Goal: Transaction & Acquisition: Purchase product/service

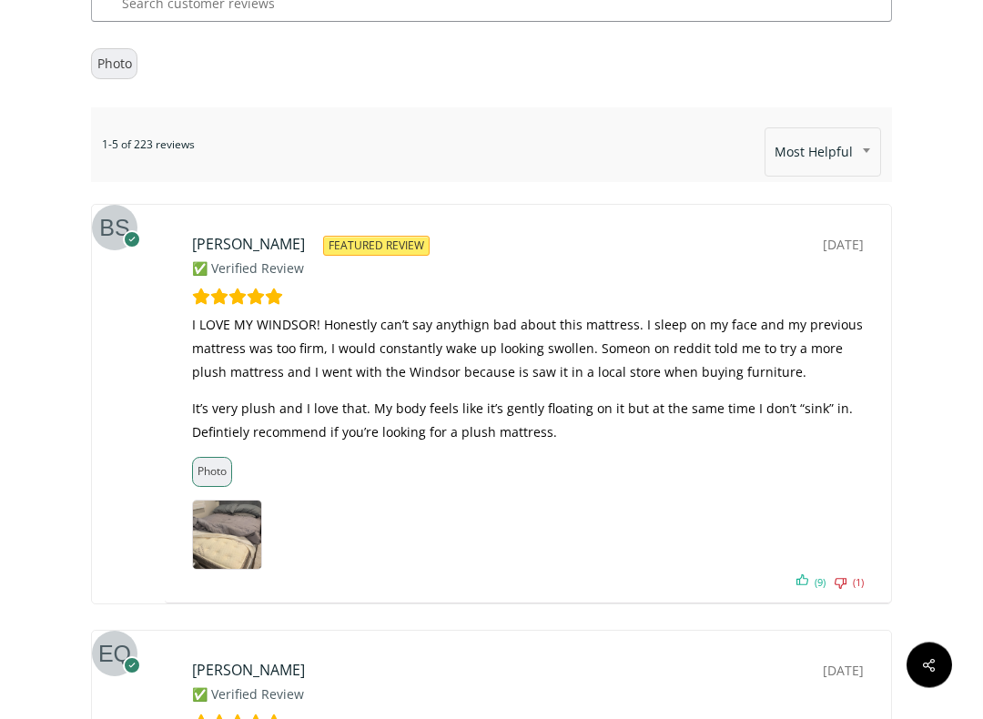
scroll to position [9241, 0]
click at [207, 500] on img at bounding box center [227, 534] width 68 height 68
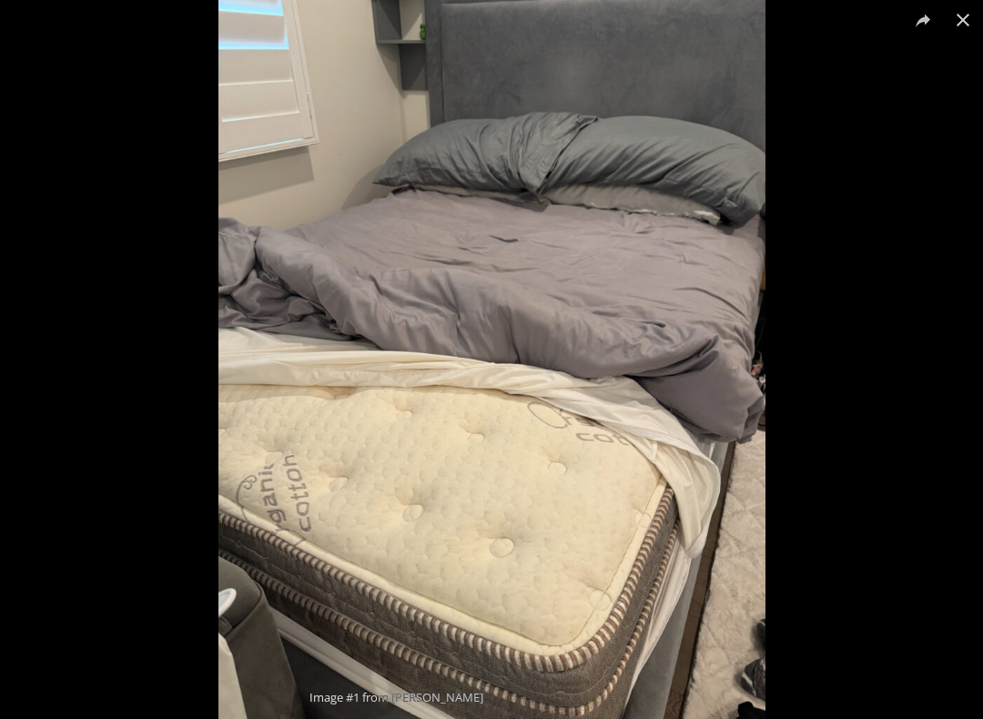
click at [973, 21] on button "Close (Esc)" at bounding box center [963, 20] width 40 height 40
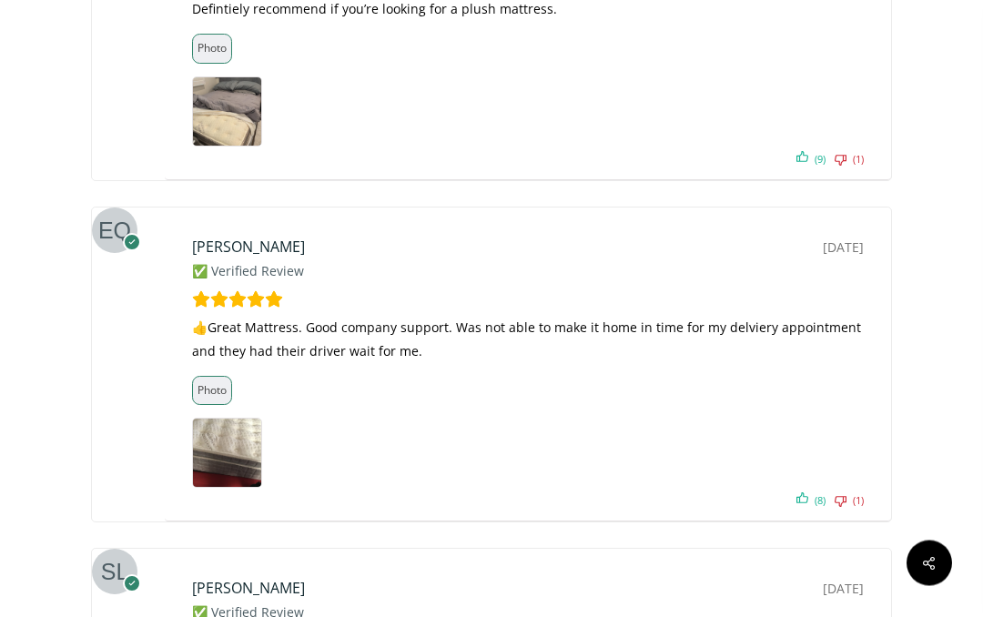
scroll to position [9495, 0]
click at [219, 419] on img at bounding box center [227, 453] width 68 height 68
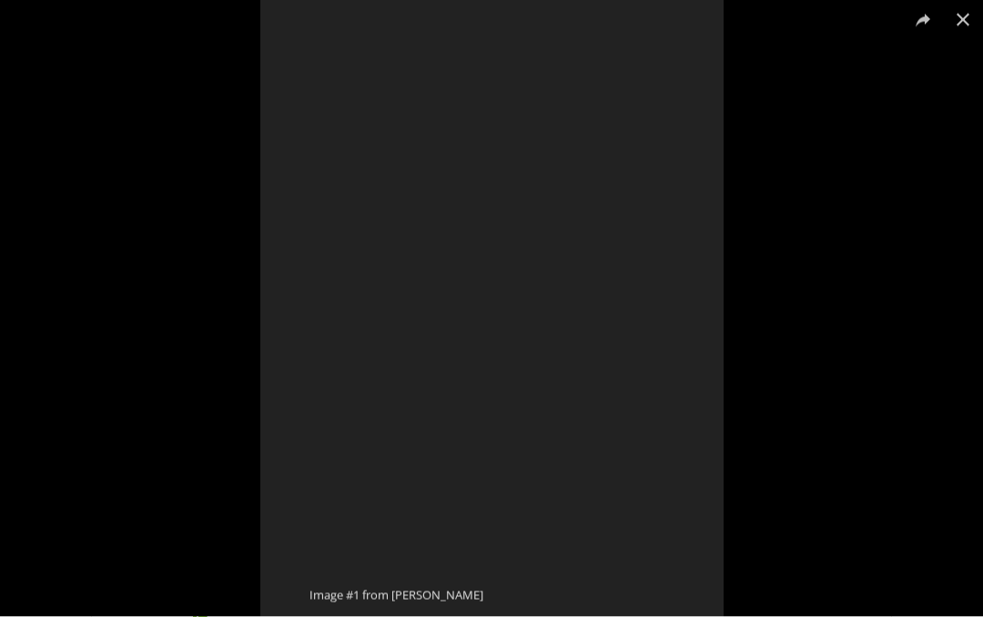
scroll to position [9496, 0]
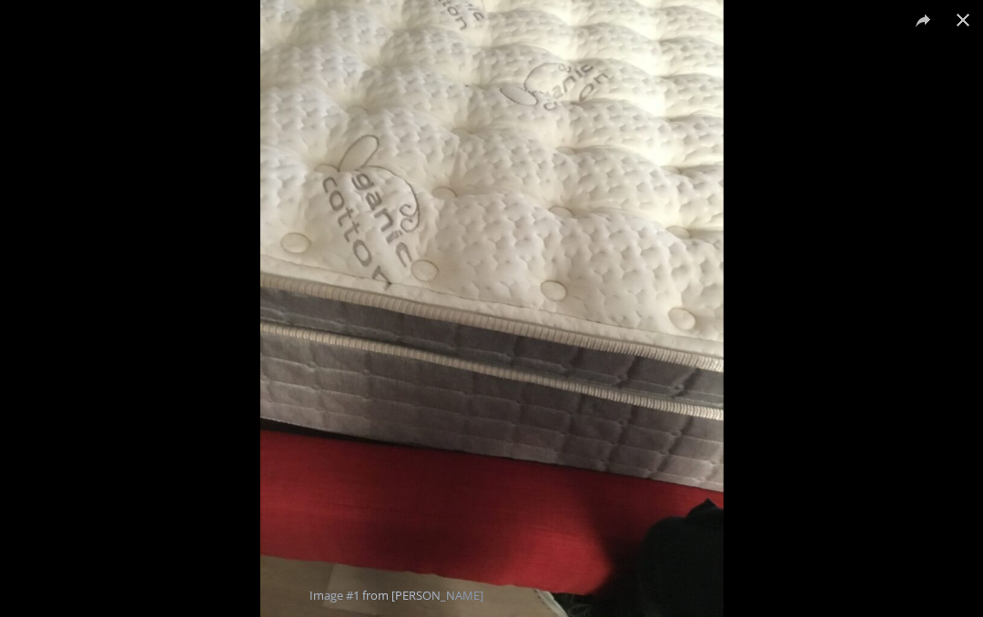
click at [966, 24] on button "Close (Esc)" at bounding box center [963, 20] width 40 height 40
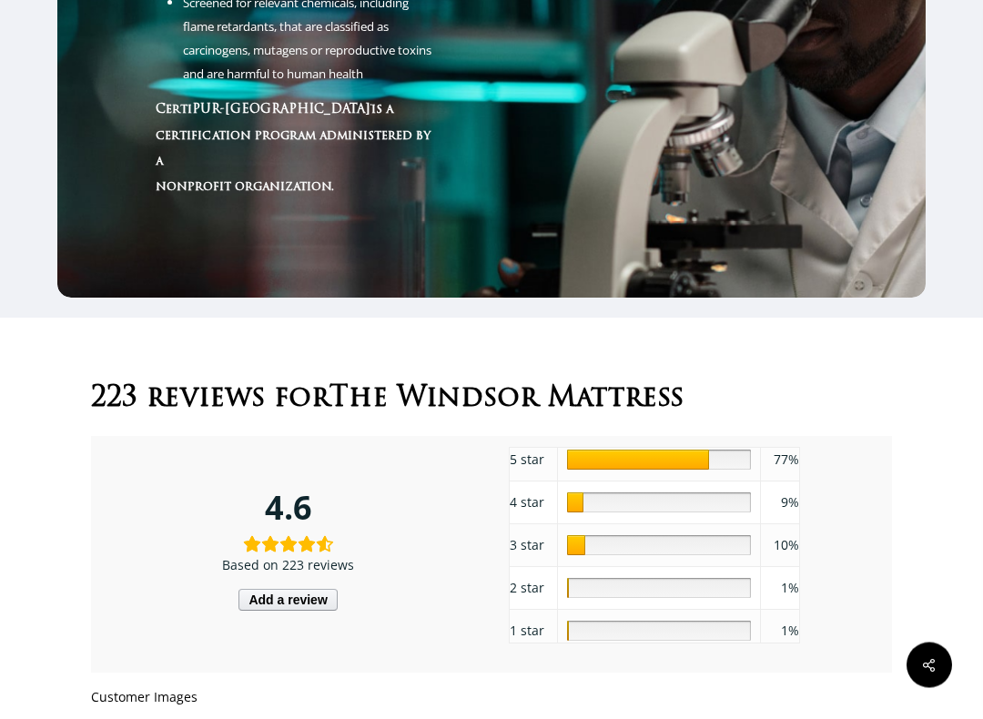
scroll to position [8336, 0]
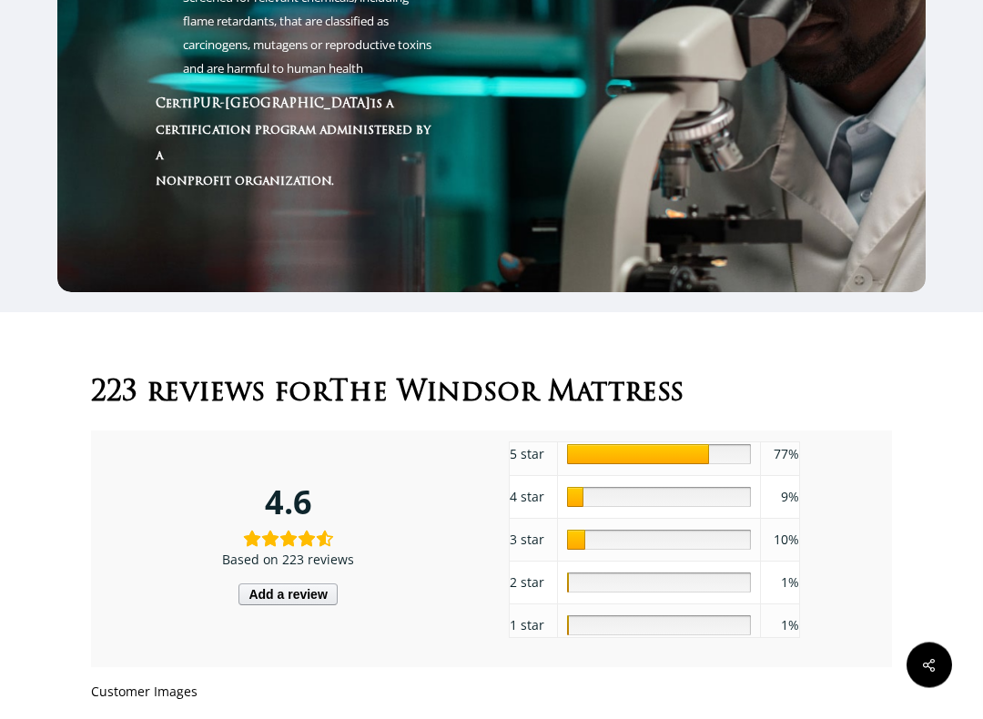
click at [823, 591] on div "5 star 77 77% 4 star 9 9% 3 star 10 10% 2 star 1 1% 1 star 1 1%" at bounding box center [695, 549] width 390 height 233
click at [706, 615] on div "1" at bounding box center [659, 625] width 184 height 20
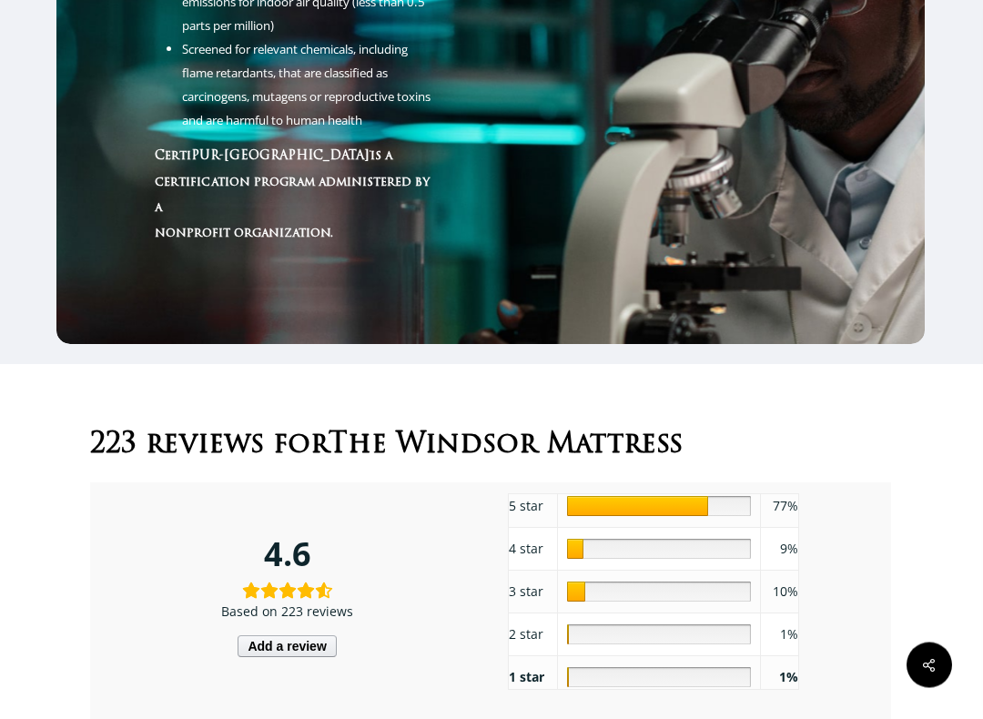
scroll to position [8285, 1]
click at [783, 616] on span "1%" at bounding box center [789, 633] width 18 height 17
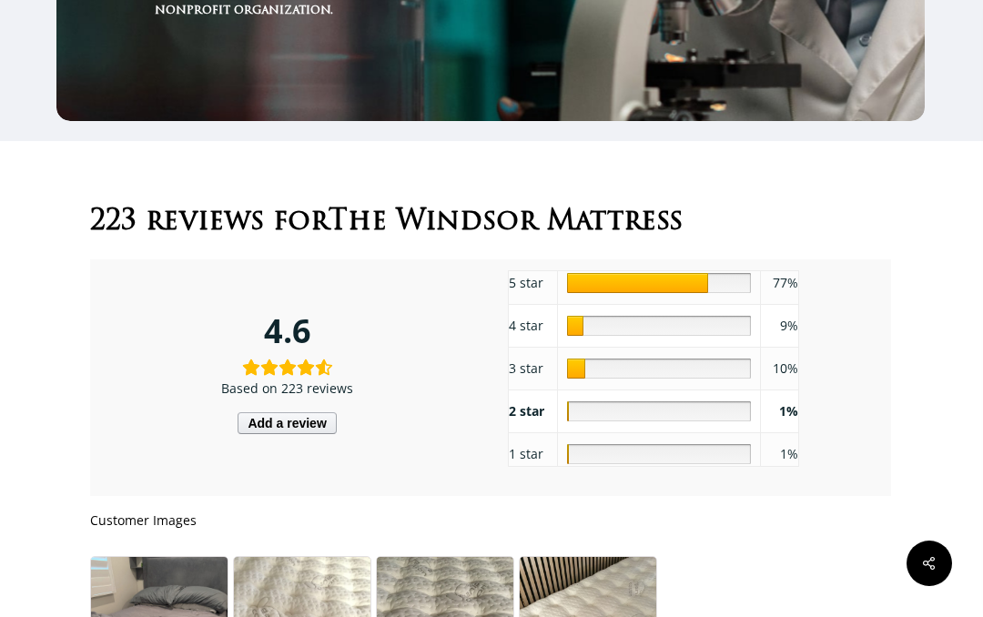
scroll to position [8331, 1]
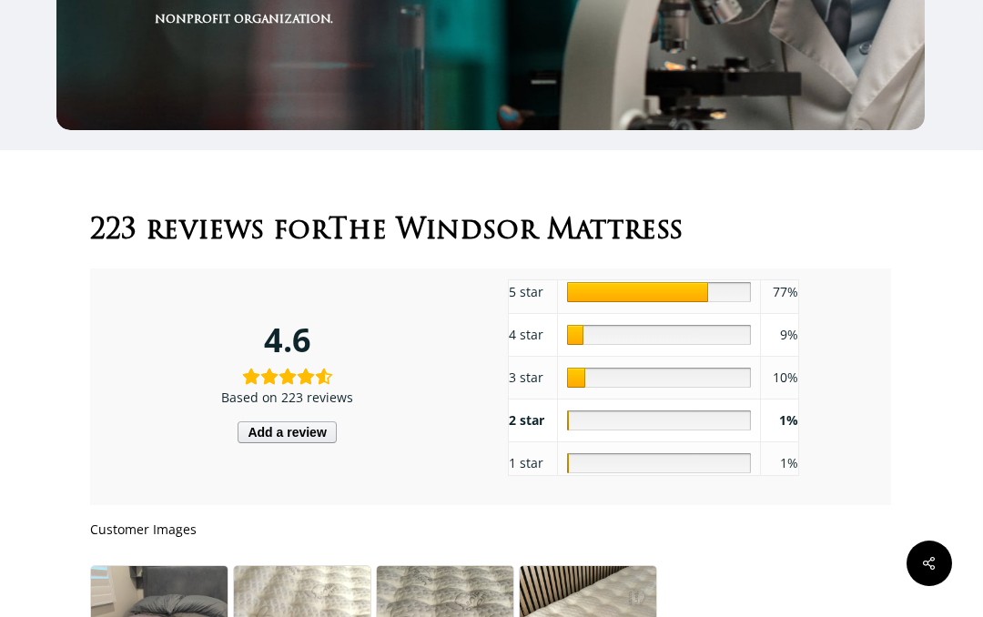
click at [715, 368] on div "10" at bounding box center [659, 378] width 184 height 20
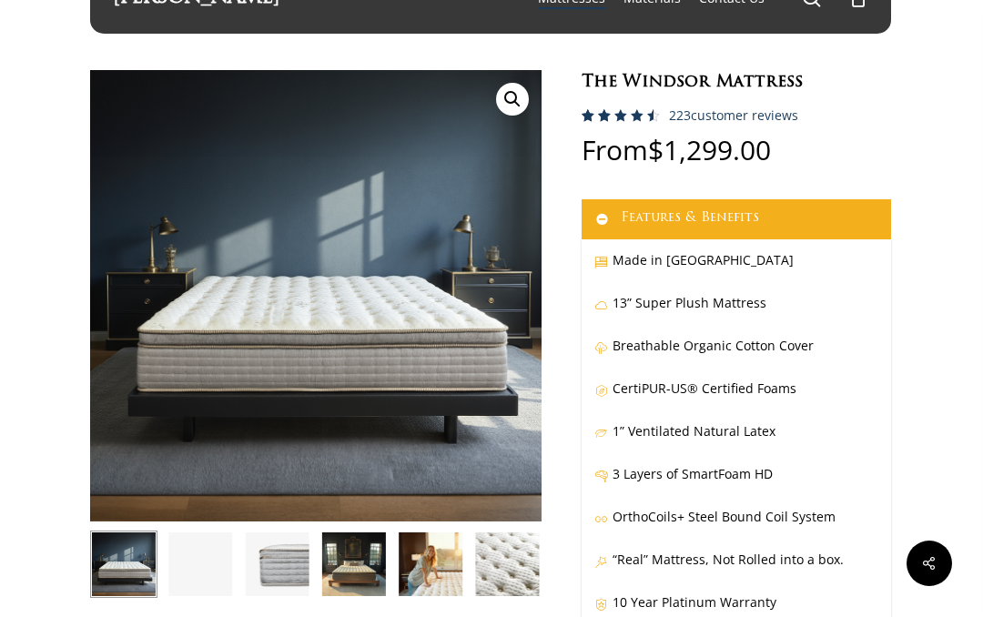
scroll to position [0, 1]
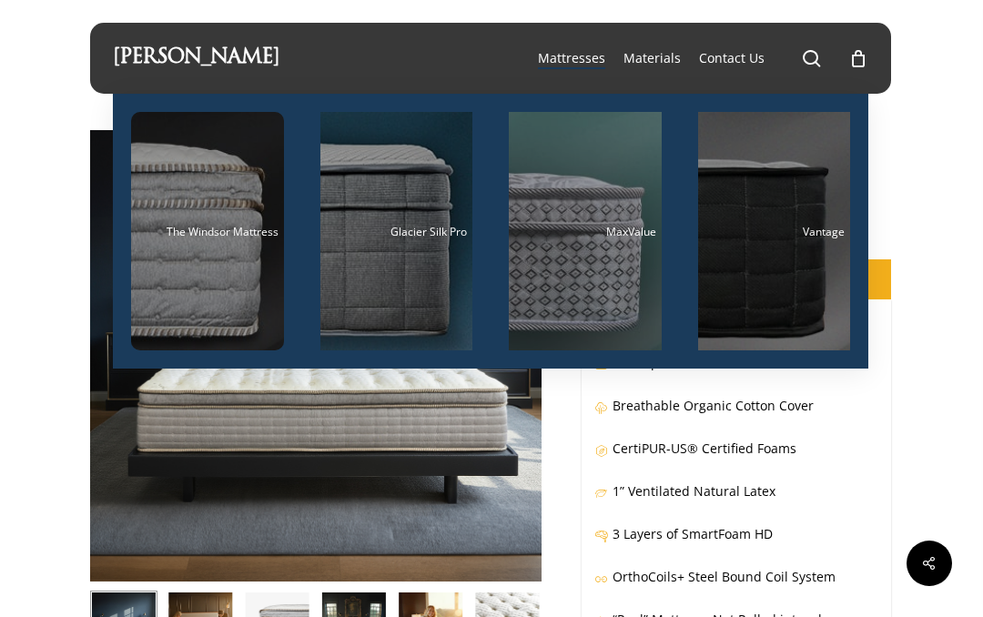
click at [387, 238] on div "Main Menu" at bounding box center [396, 231] width 153 height 238
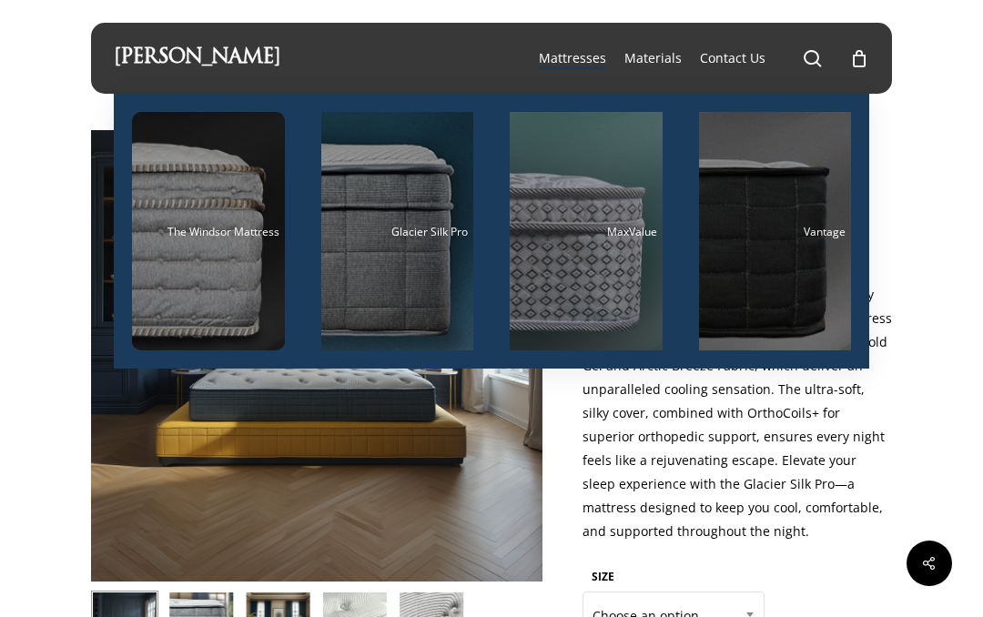
click at [197, 261] on div "Main Menu" at bounding box center [208, 231] width 153 height 238
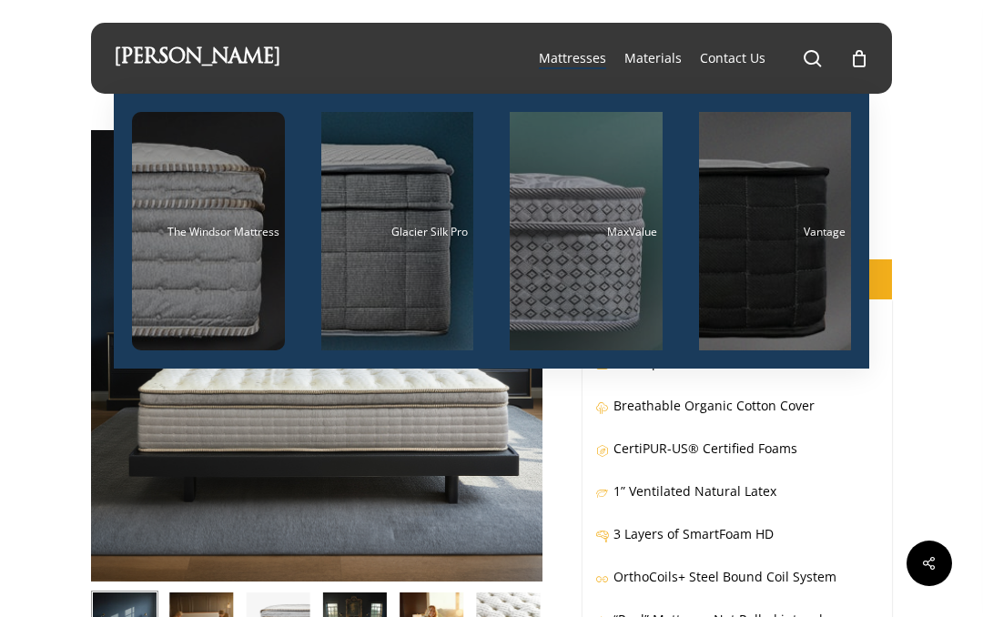
click at [391, 247] on div "Main Menu" at bounding box center [397, 231] width 153 height 238
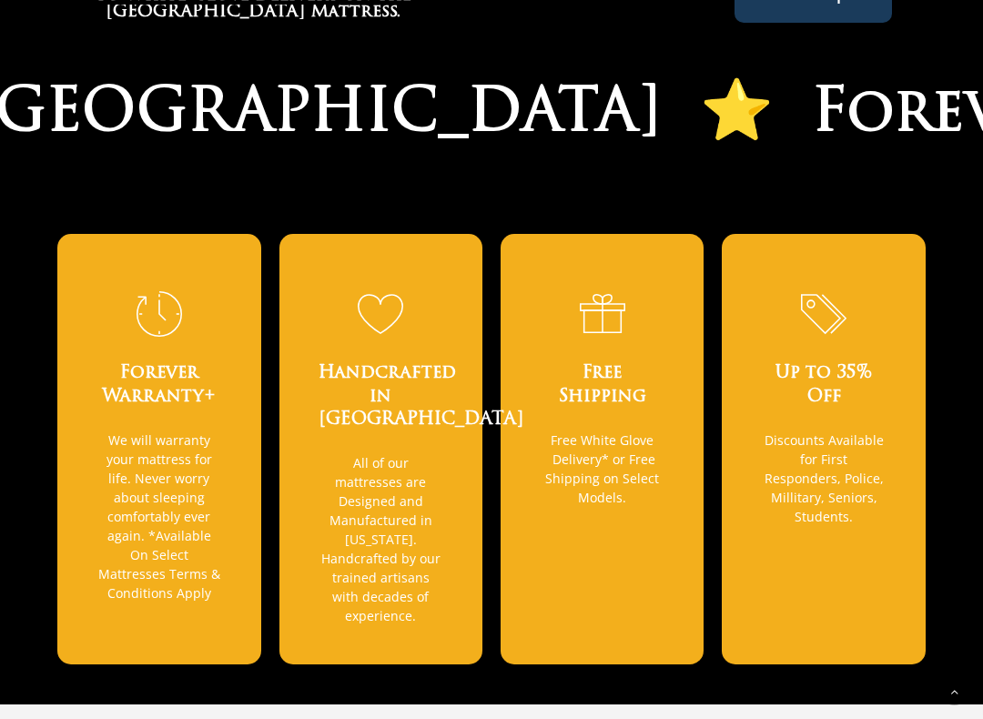
scroll to position [1095, 0]
click at [897, 550] on div "Up to 35% Off Discounts Available for First Responders, Police, Millitary, Seni…" at bounding box center [823, 449] width 203 height 430
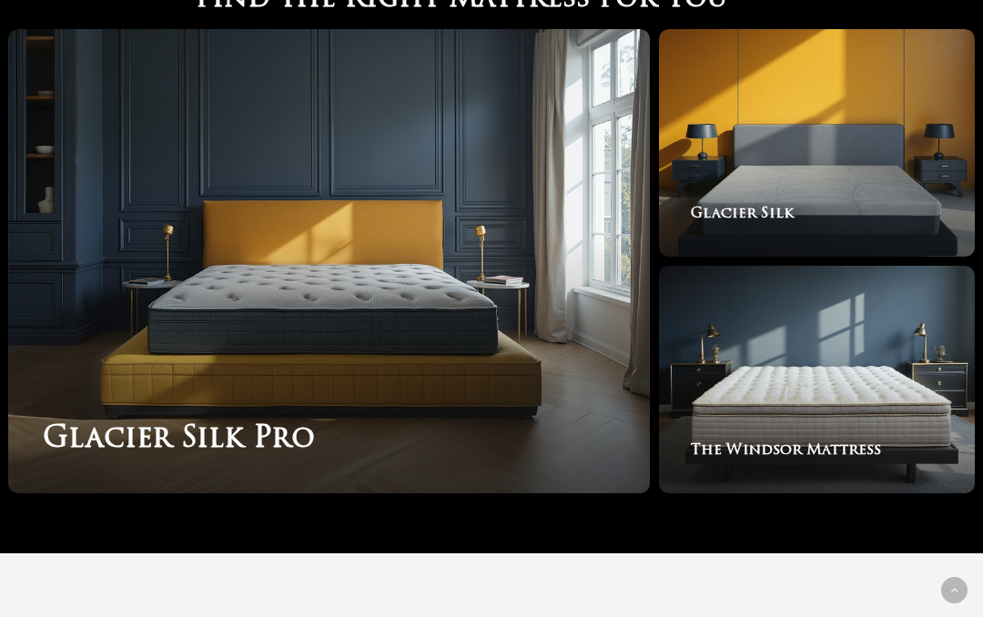
scroll to position [2549, 0]
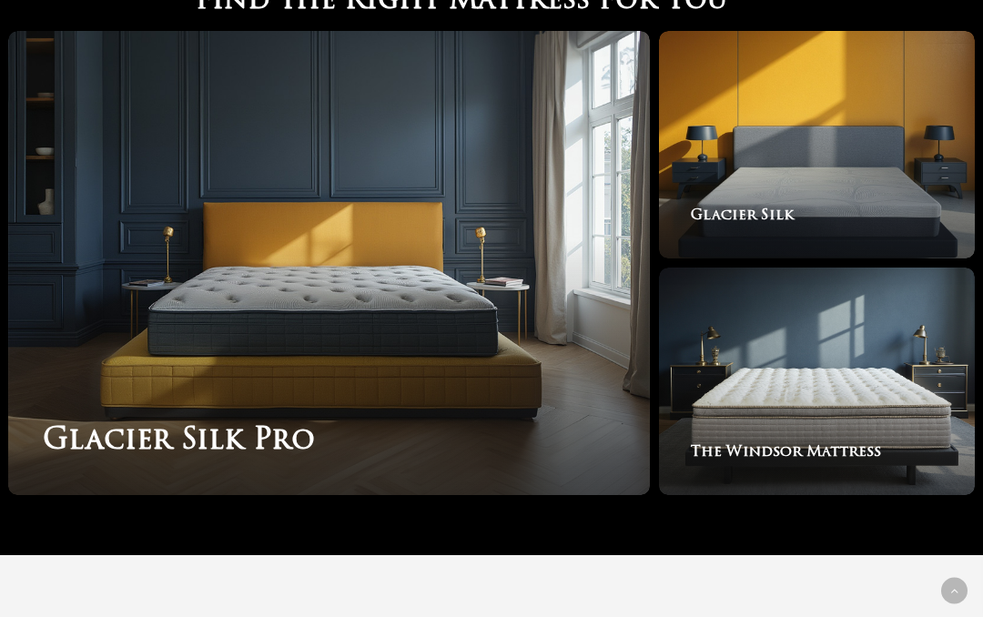
click at [817, 396] on link "The Windsor Mattress" at bounding box center [817, 381] width 316 height 227
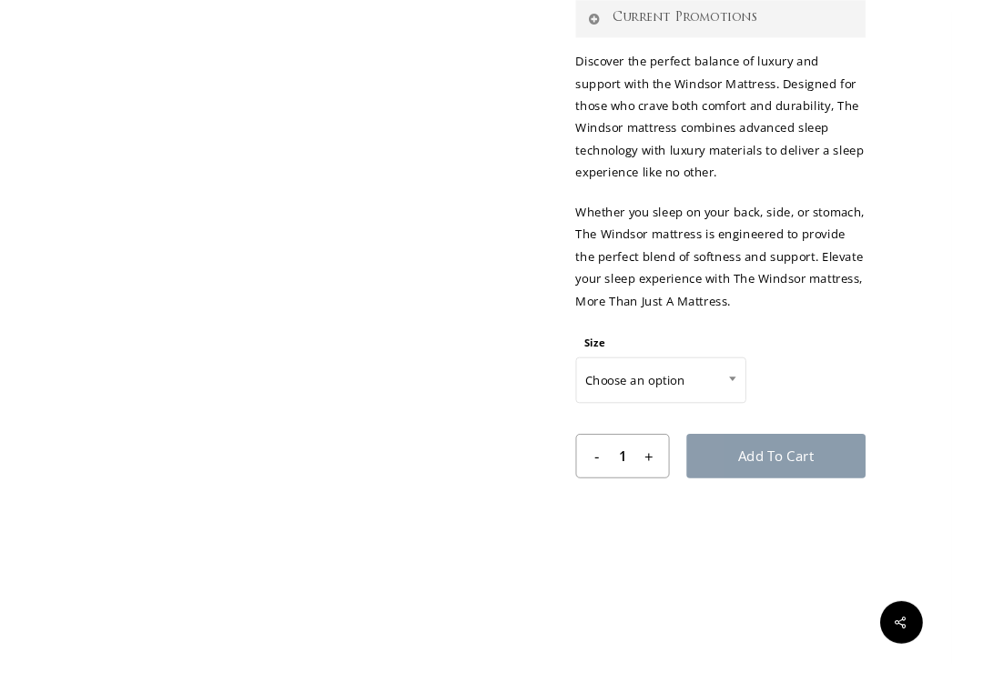
scroll to position [759, 1]
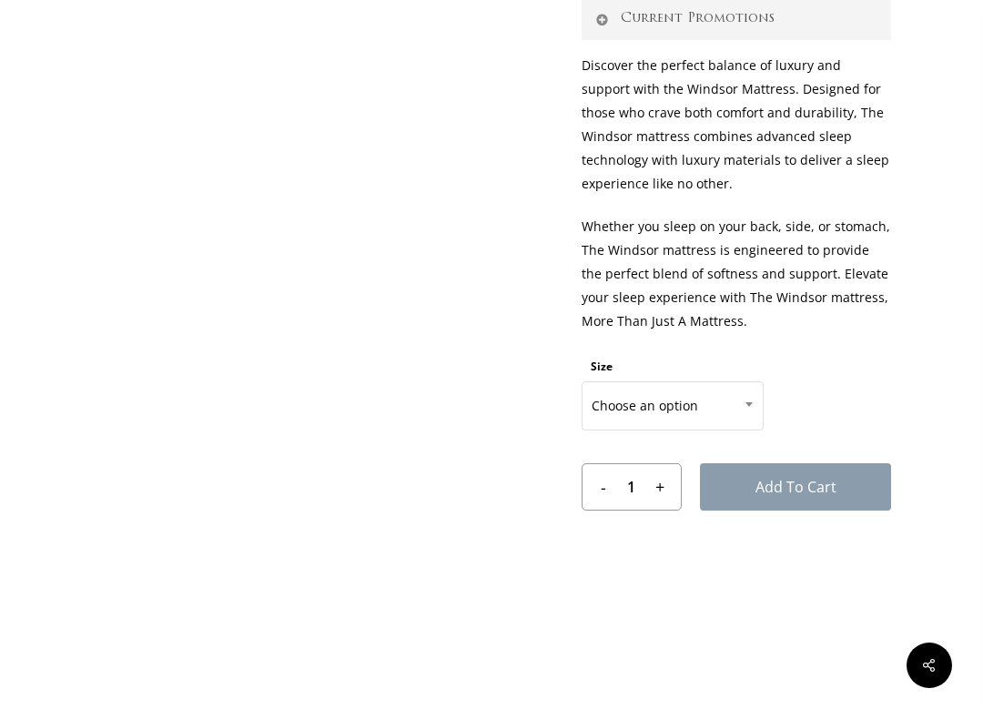
click at [740, 407] on span at bounding box center [748, 403] width 27 height 45
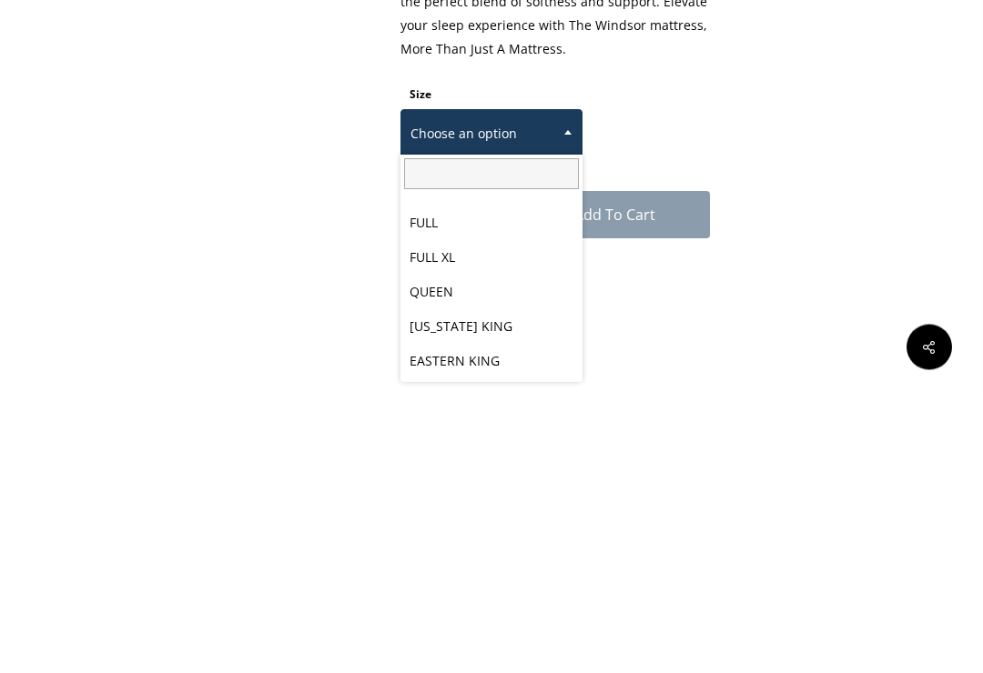
scroll to position [802, 182]
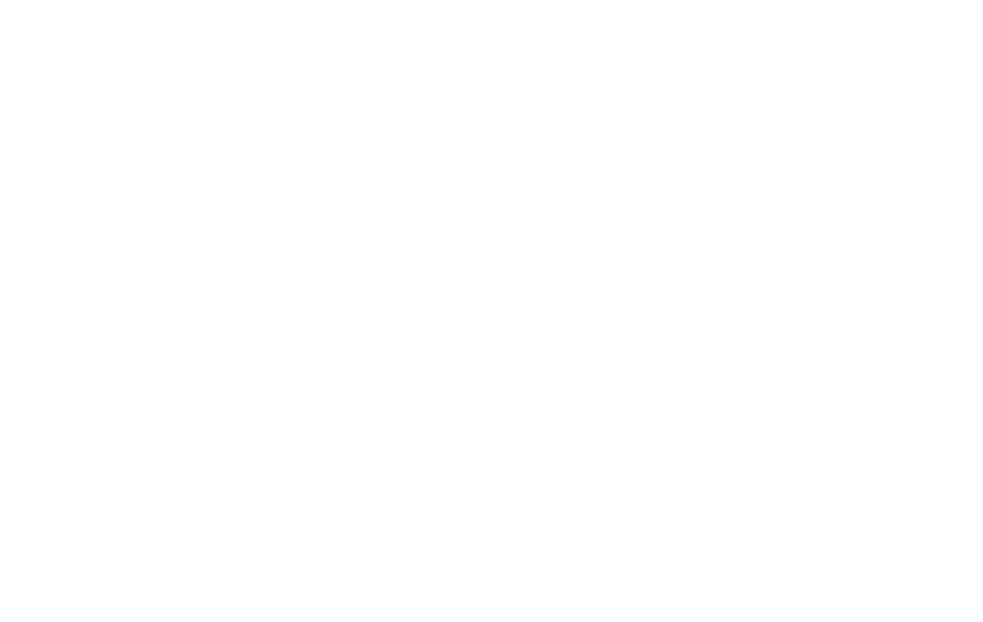
type input "M"
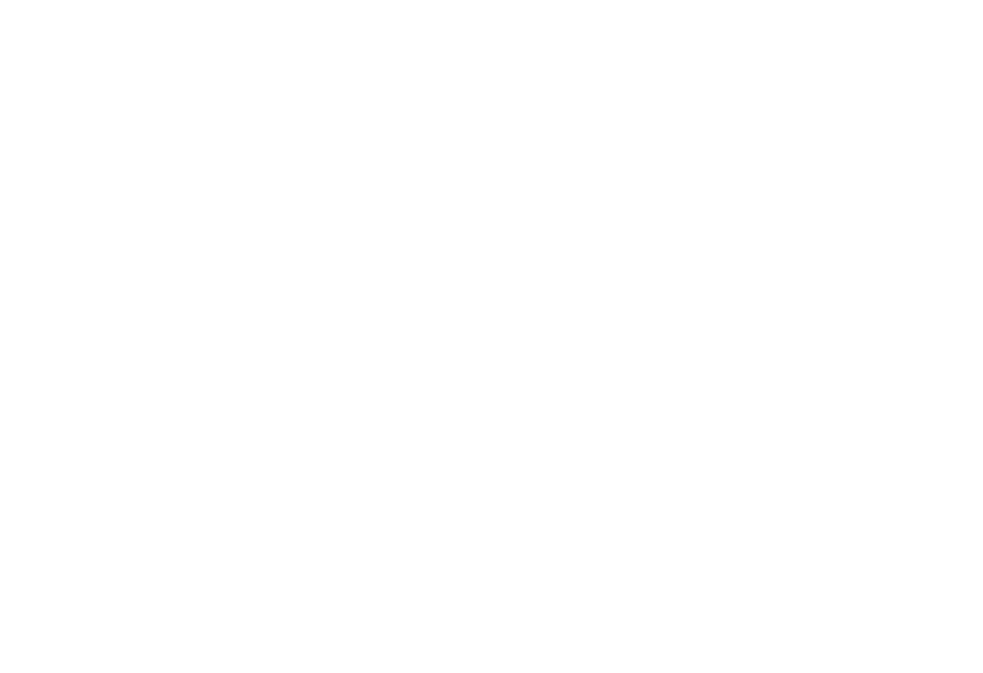
scroll to position [1500, 138]
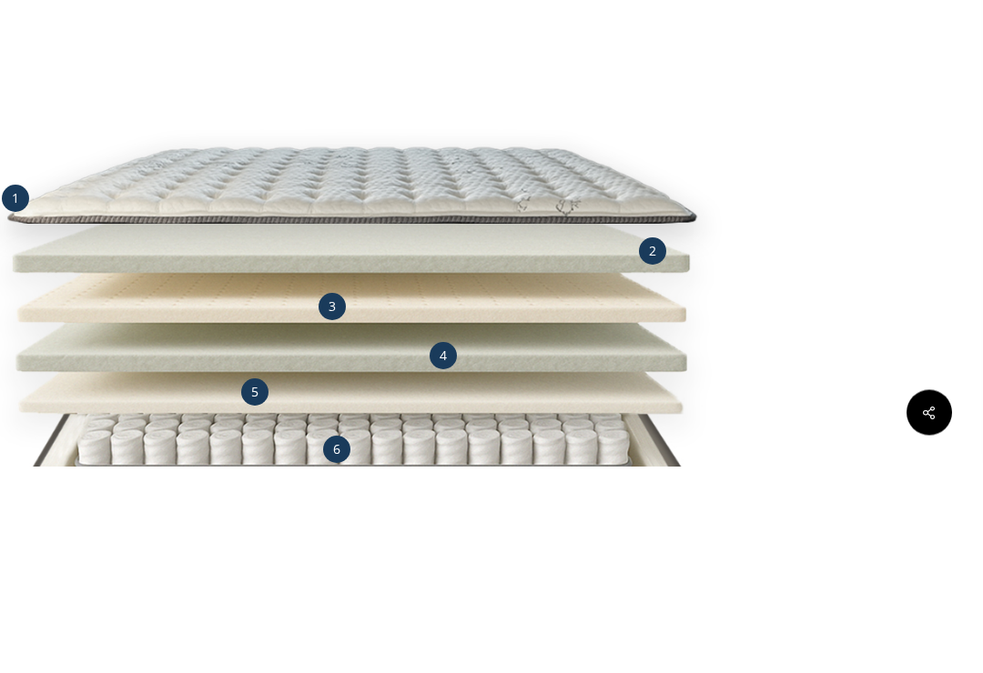
click at [845, 174] on div at bounding box center [353, 575] width 984 height 1166
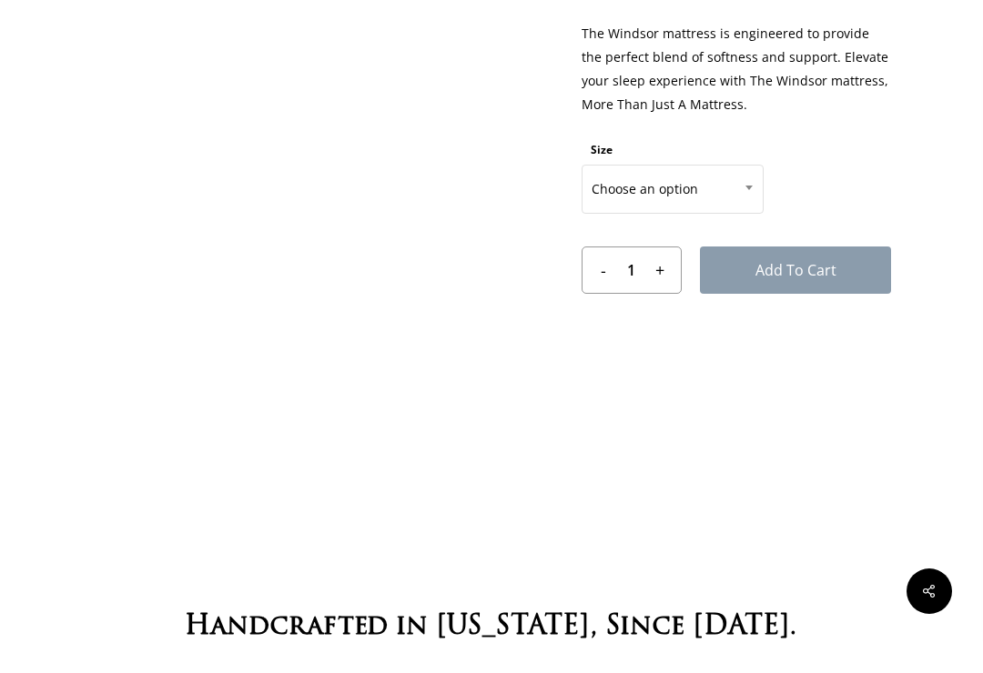
scroll to position [994, 1]
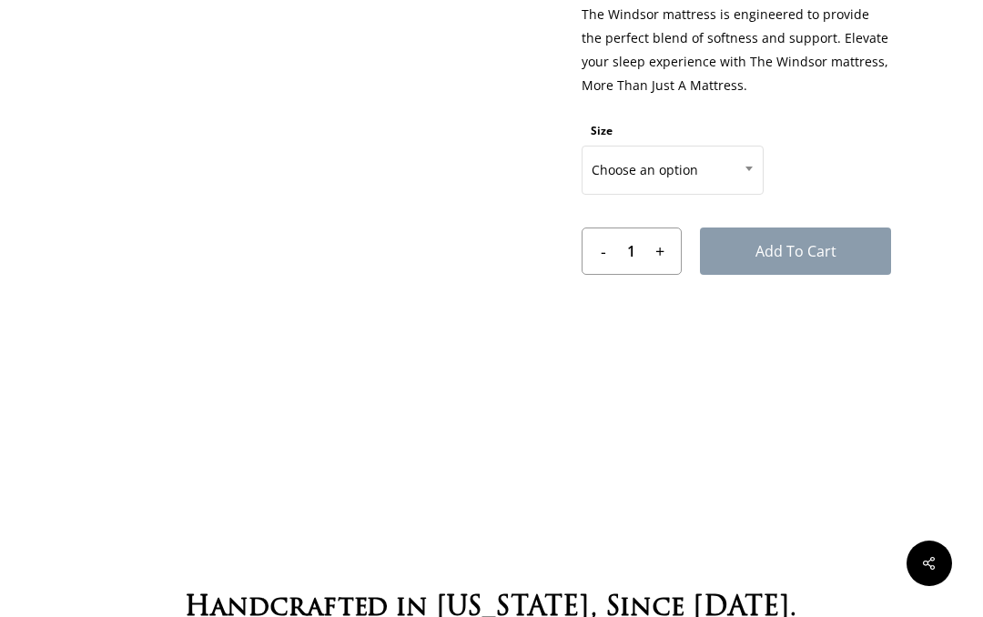
click at [752, 165] on span at bounding box center [748, 168] width 27 height 45
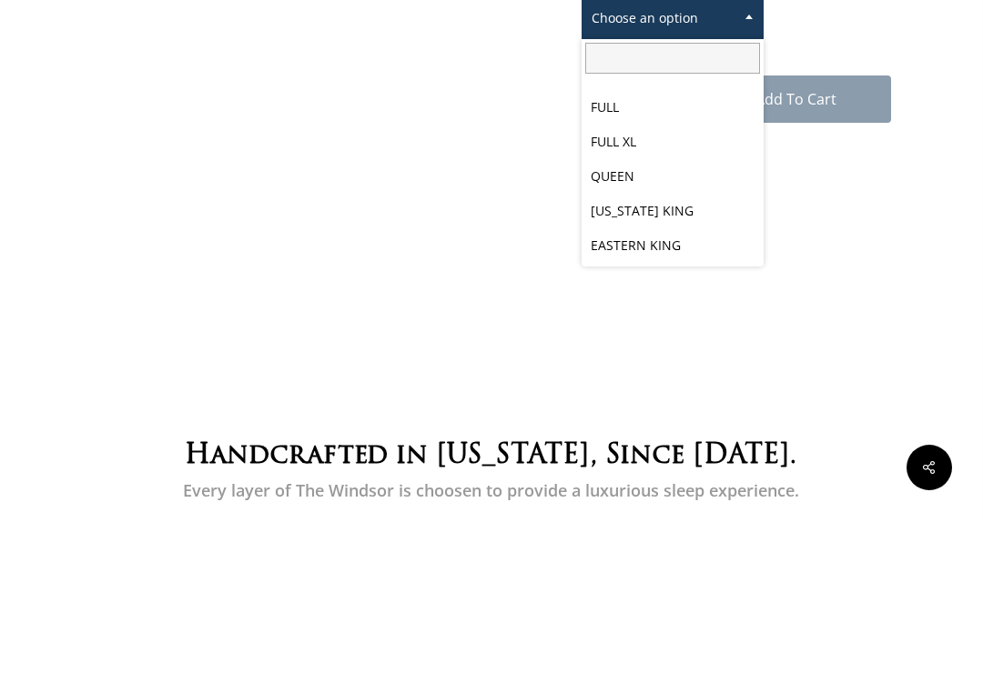
scroll to position [95, 0]
select select "EASTERN KING"
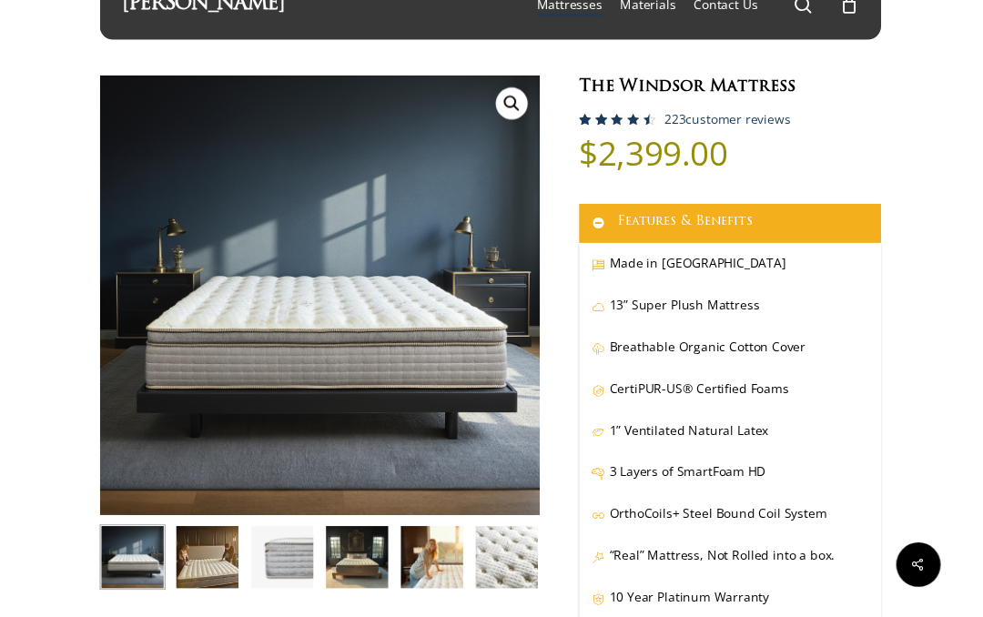
scroll to position [61, 1]
